Goal: Information Seeking & Learning: Check status

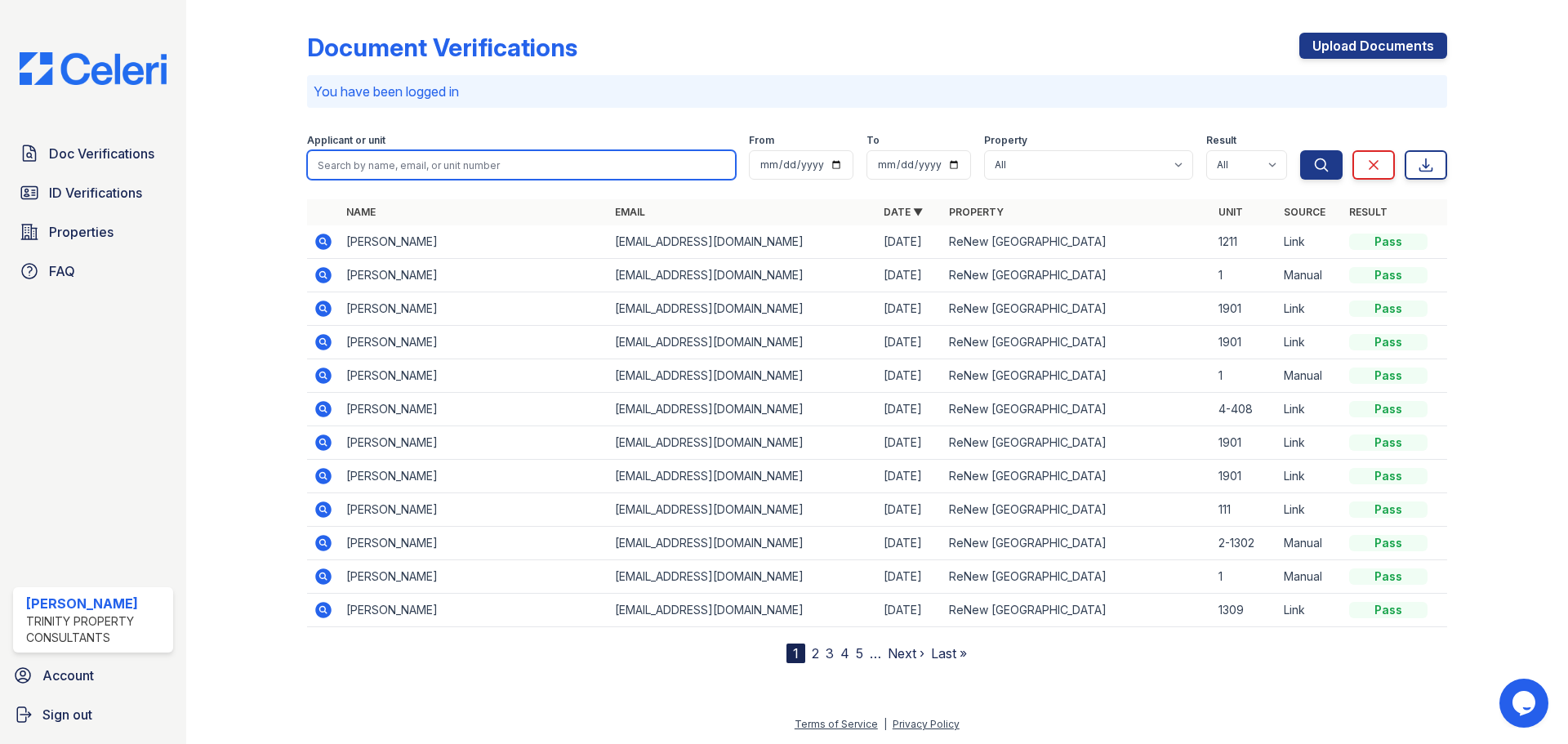
click at [478, 169] on input "search" at bounding box center [521, 164] width 428 height 29
type input "lindarkis"
click at [1300, 150] on button "Search" at bounding box center [1321, 164] width 42 height 29
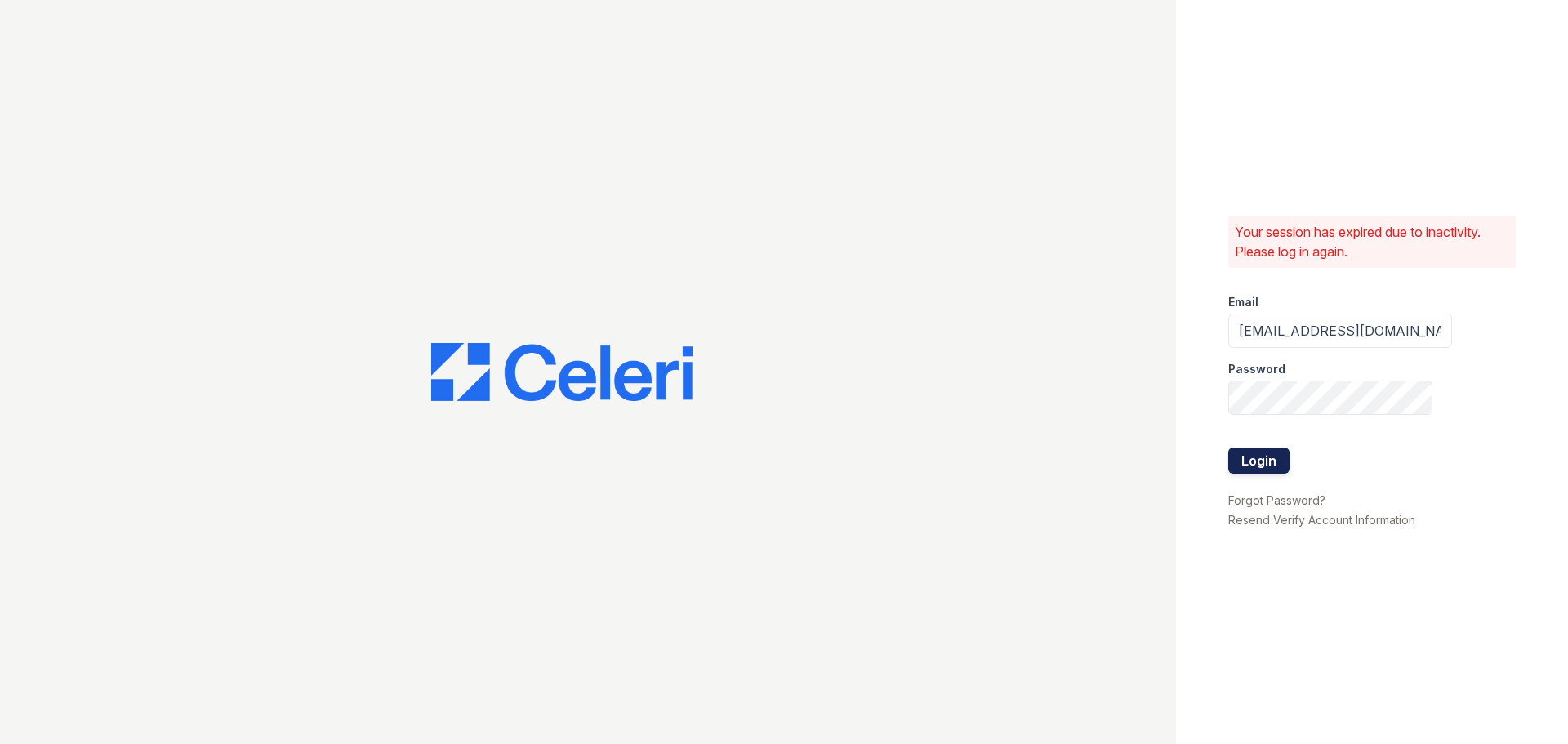
click at [1259, 462] on button "Login" at bounding box center [1258, 460] width 61 height 26
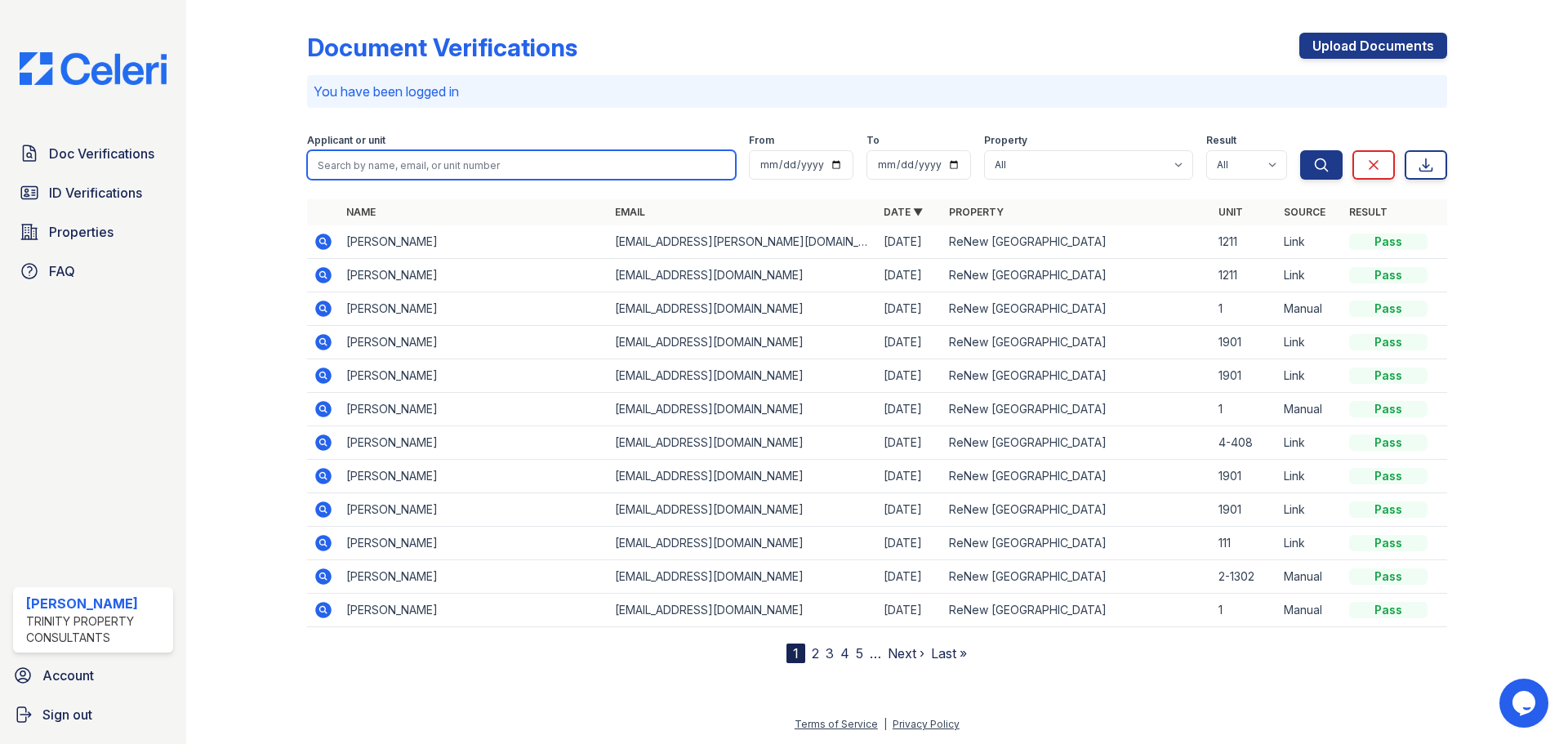
click at [435, 160] on input "search" at bounding box center [521, 164] width 428 height 29
type input "Lindarkis"
click at [1300, 150] on button "Search" at bounding box center [1321, 164] width 42 height 29
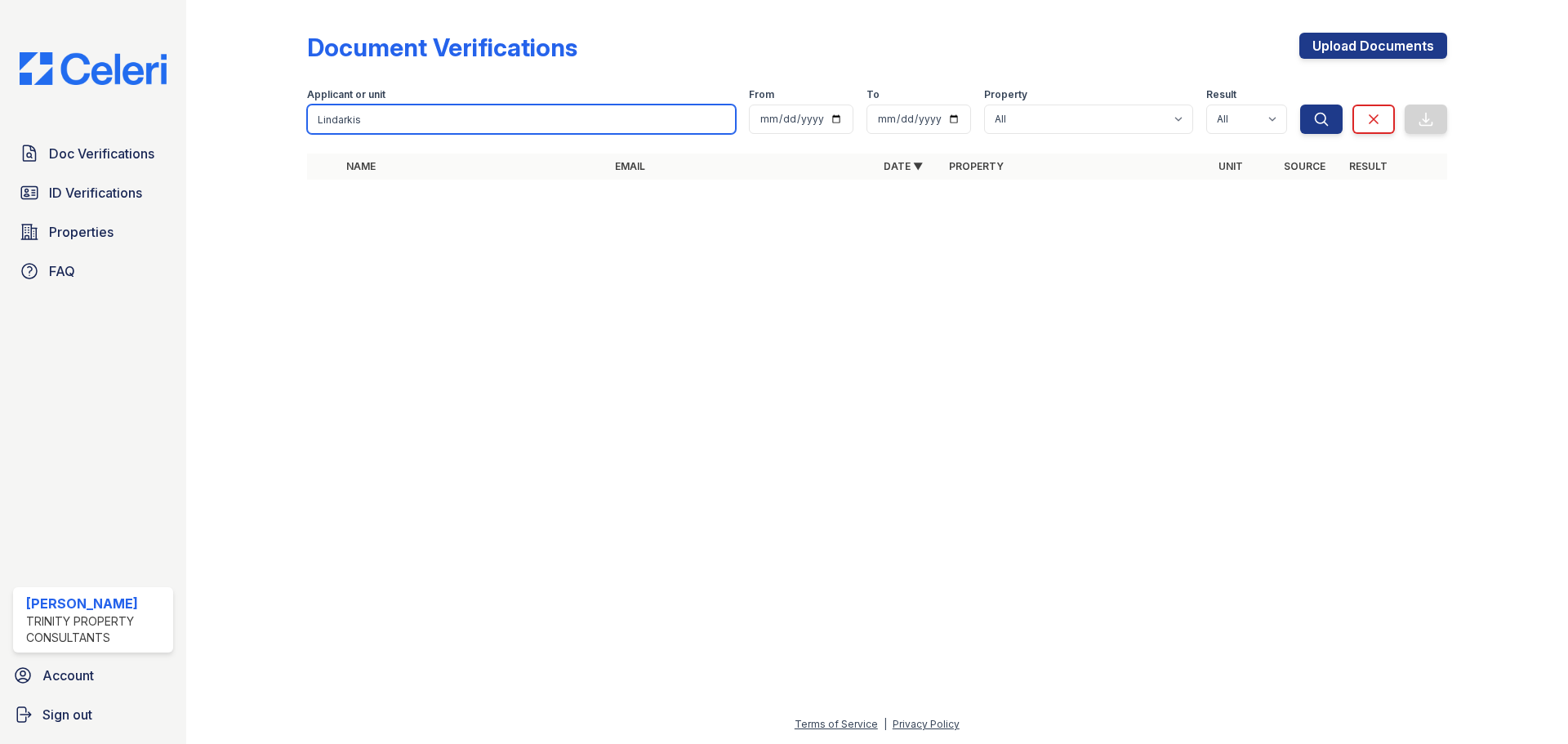
drag, startPoint x: 446, startPoint y: 109, endPoint x: 0, endPoint y: 98, distance: 446.1
click at [0, 98] on div "Doc Verifications ID Verifications Properties FAQ Jalia Ratley Trinity Property…" at bounding box center [784, 372] width 1568 height 744
type input "micheal"
click at [1300, 104] on button "Search" at bounding box center [1321, 118] width 42 height 29
click at [385, 107] on input "micheal" at bounding box center [521, 118] width 428 height 29
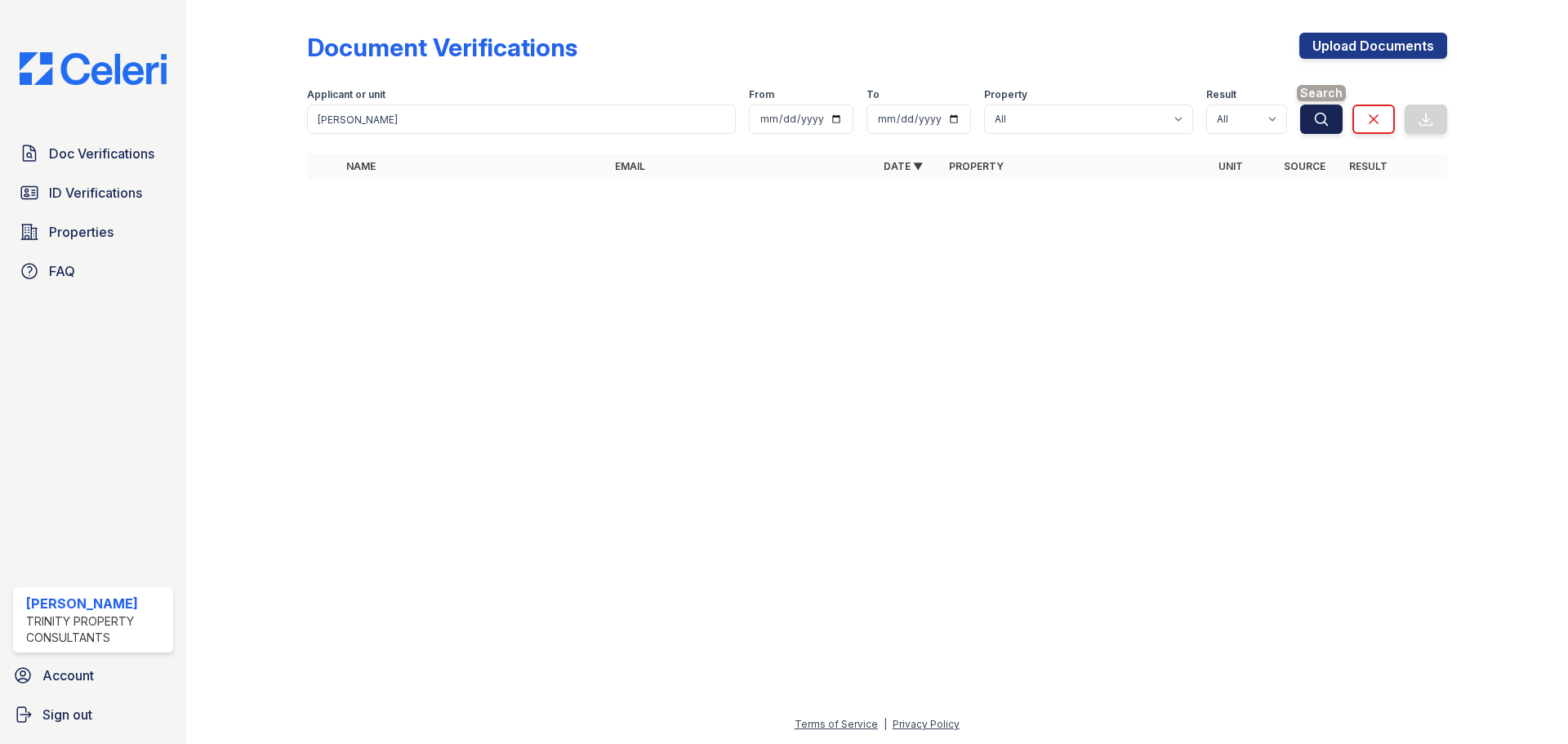
click at [1322, 129] on button "Search" at bounding box center [1321, 118] width 42 height 29
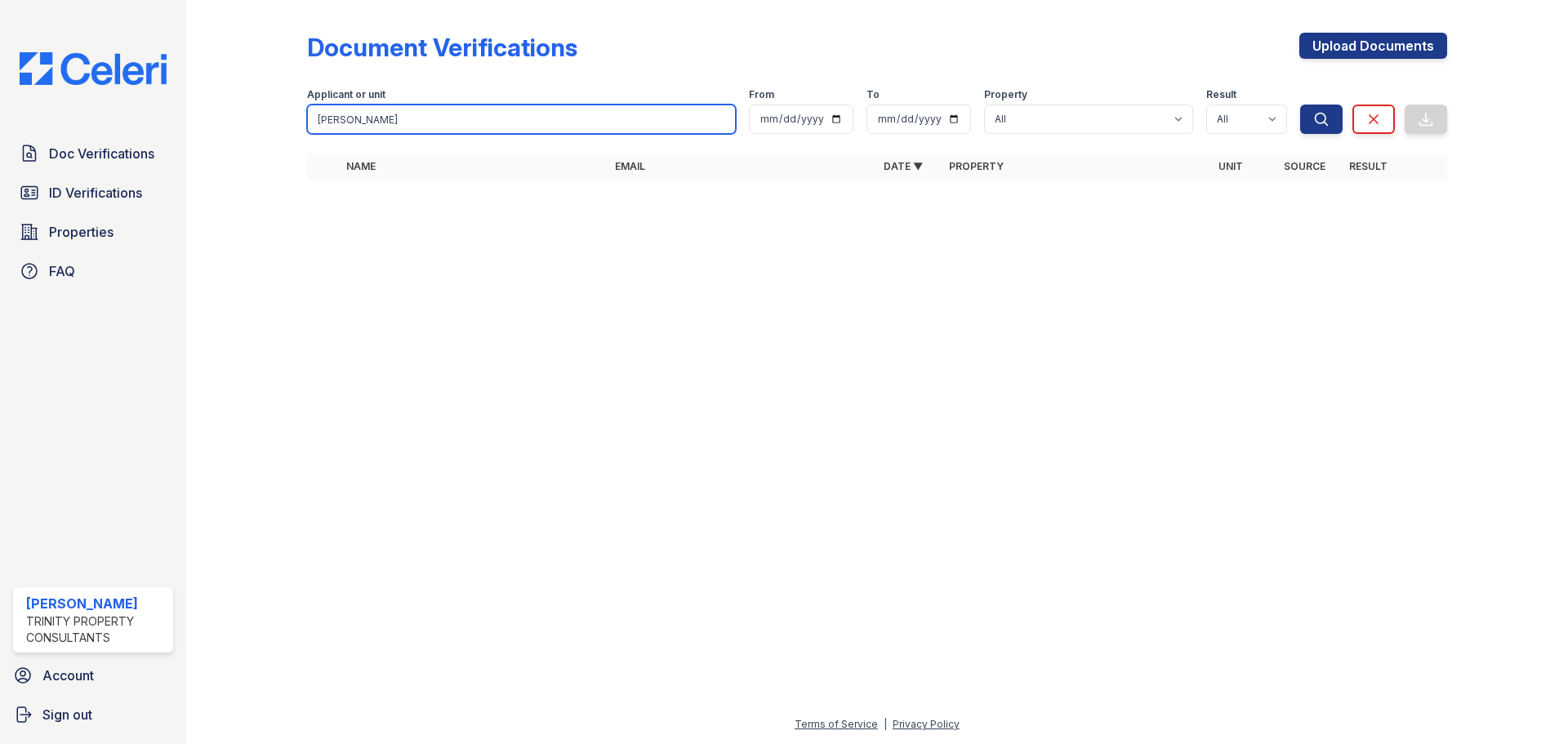
click at [520, 126] on input "micheal" at bounding box center [521, 118] width 428 height 29
drag, startPoint x: 465, startPoint y: 122, endPoint x: 272, endPoint y: 116, distance: 193.1
click at [272, 116] on div "Document Verifications Upload Documents Filter Applicant or unit micheal From T…" at bounding box center [877, 111] width 1329 height 222
